Goal: Task Accomplishment & Management: Use online tool/utility

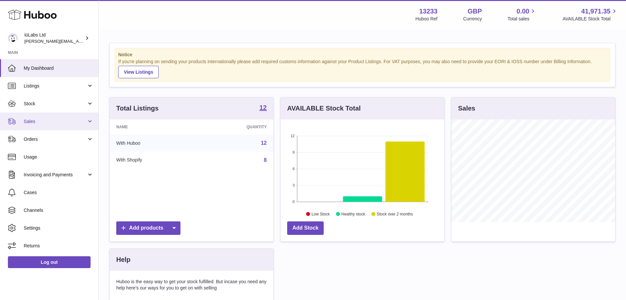
click at [49, 122] on span "Sales" at bounding box center [55, 122] width 63 height 6
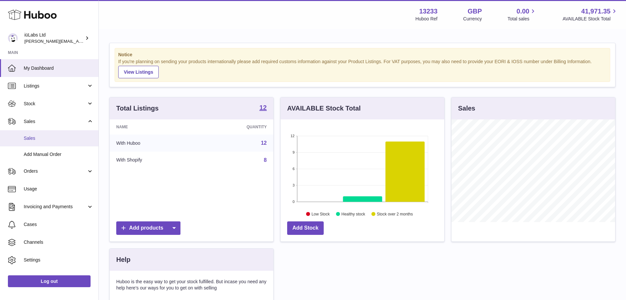
click at [51, 132] on link "Sales" at bounding box center [49, 138] width 98 height 16
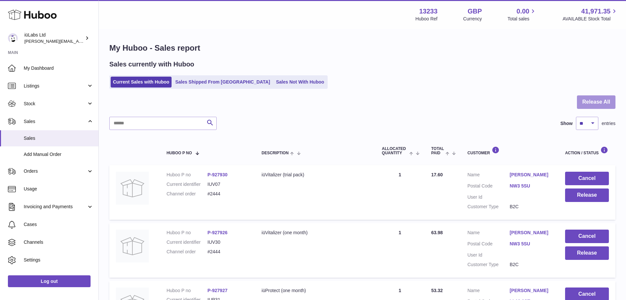
click at [584, 102] on button "Release All" at bounding box center [596, 101] width 39 height 13
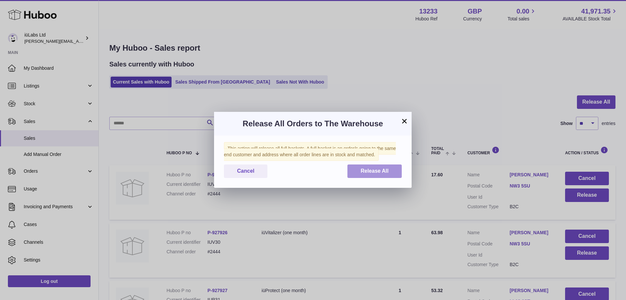
click at [390, 173] on button "Release All" at bounding box center [374, 171] width 54 height 13
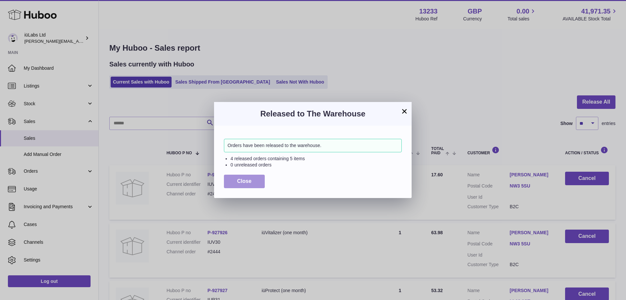
click at [243, 176] on button "Close" at bounding box center [244, 181] width 41 height 13
